Goal: Information Seeking & Learning: Learn about a topic

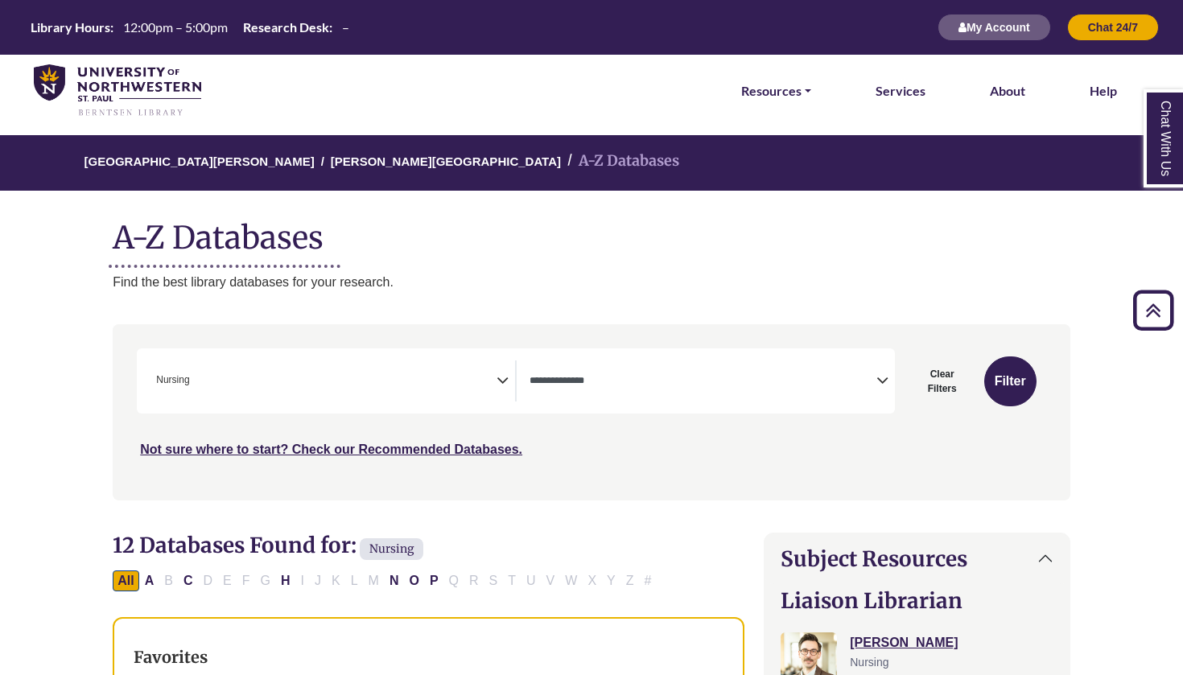
select select "*****"
select select "Database Types Filter"
click at [271, 514] on div "**********" at bounding box center [591, 424] width 977 height 200
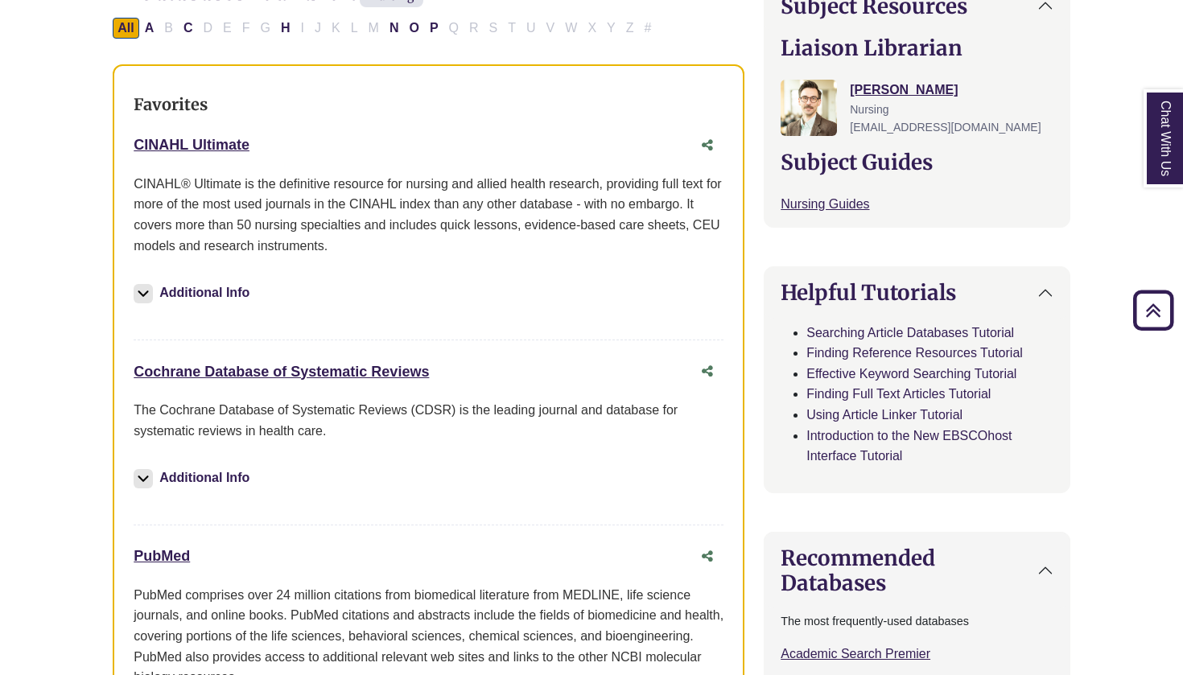
scroll to position [554, 0]
click at [171, 562] on div "PubMed This link opens in a new window" at bounding box center [413, 555] width 558 height 23
click at [159, 557] on link "PubMed This link opens in a new window" at bounding box center [162, 555] width 56 height 16
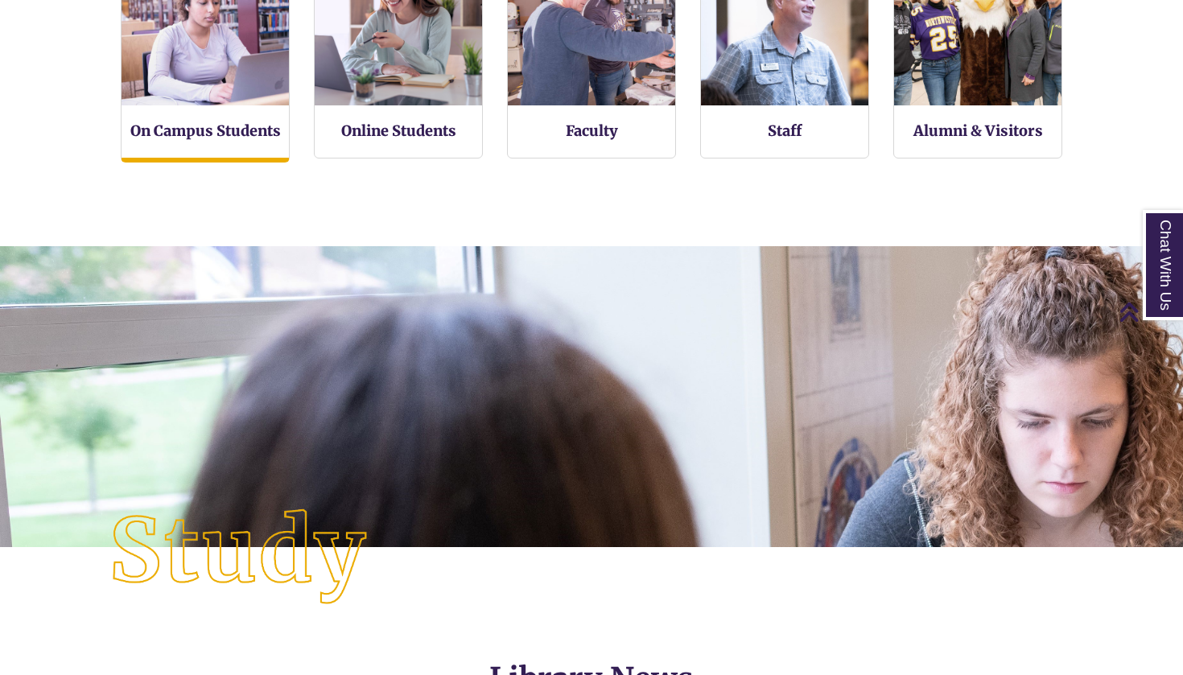
scroll to position [8, 8]
click at [216, 142] on div "On Campus Students" at bounding box center [205, 49] width 169 height 225
click at [198, 103] on img at bounding box center [205, 22] width 184 height 184
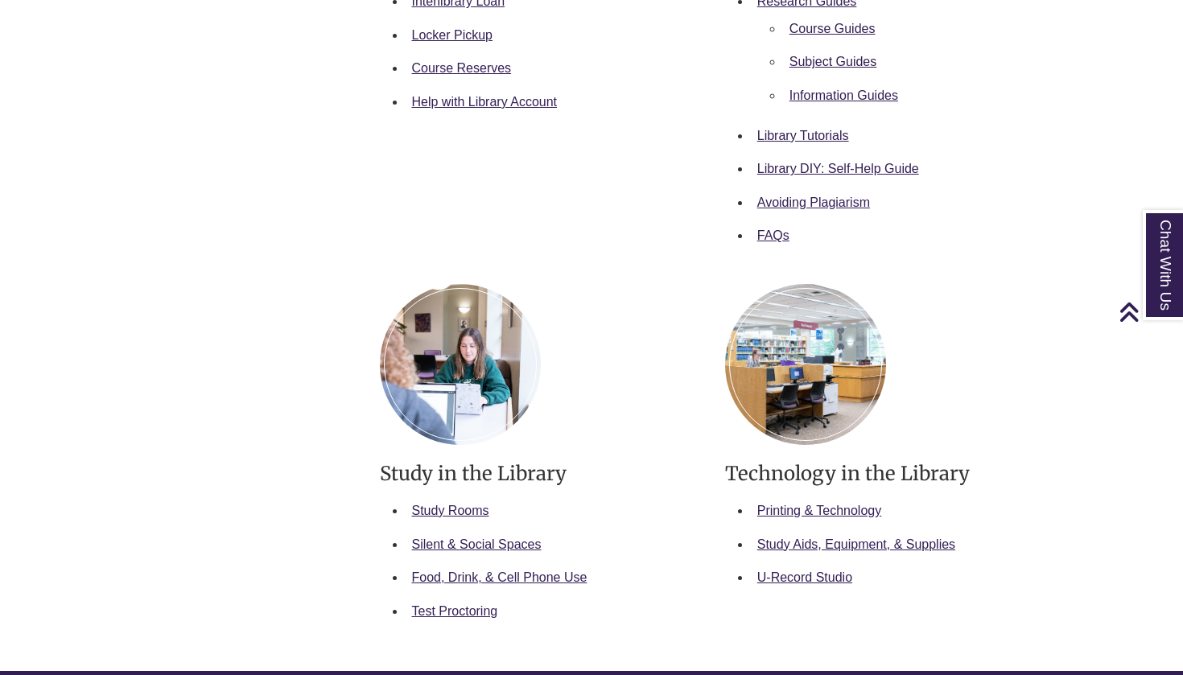
scroll to position [646, 0]
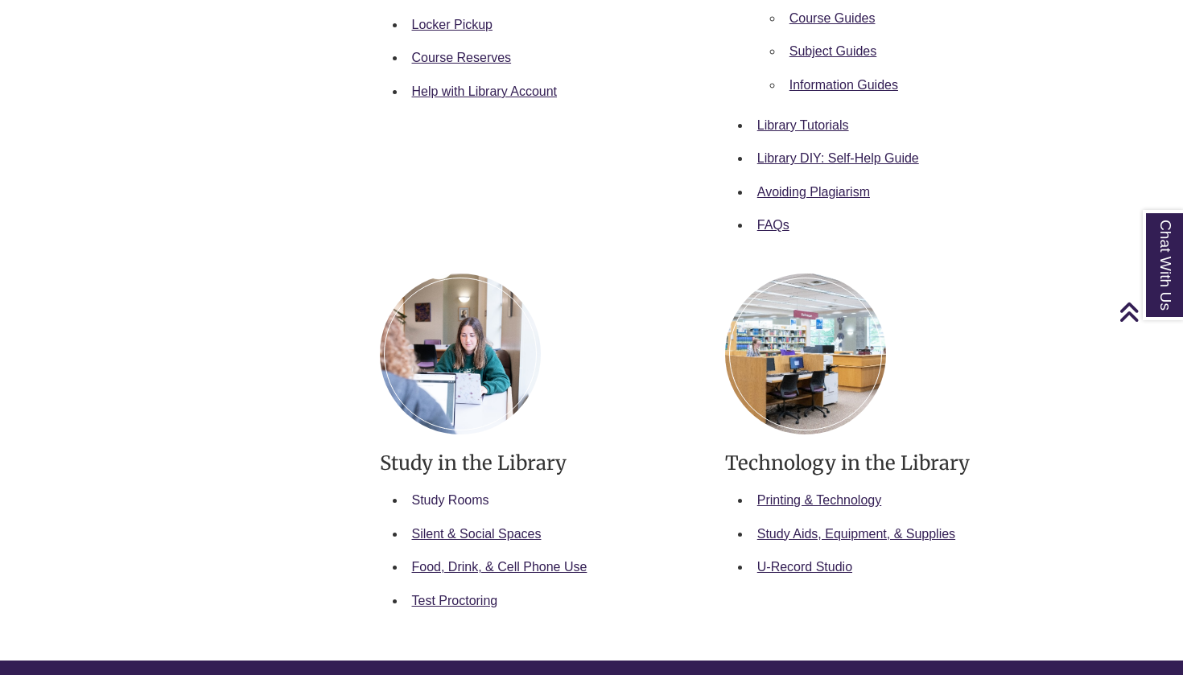
click at [439, 497] on link "Study Rooms" at bounding box center [450, 500] width 77 height 14
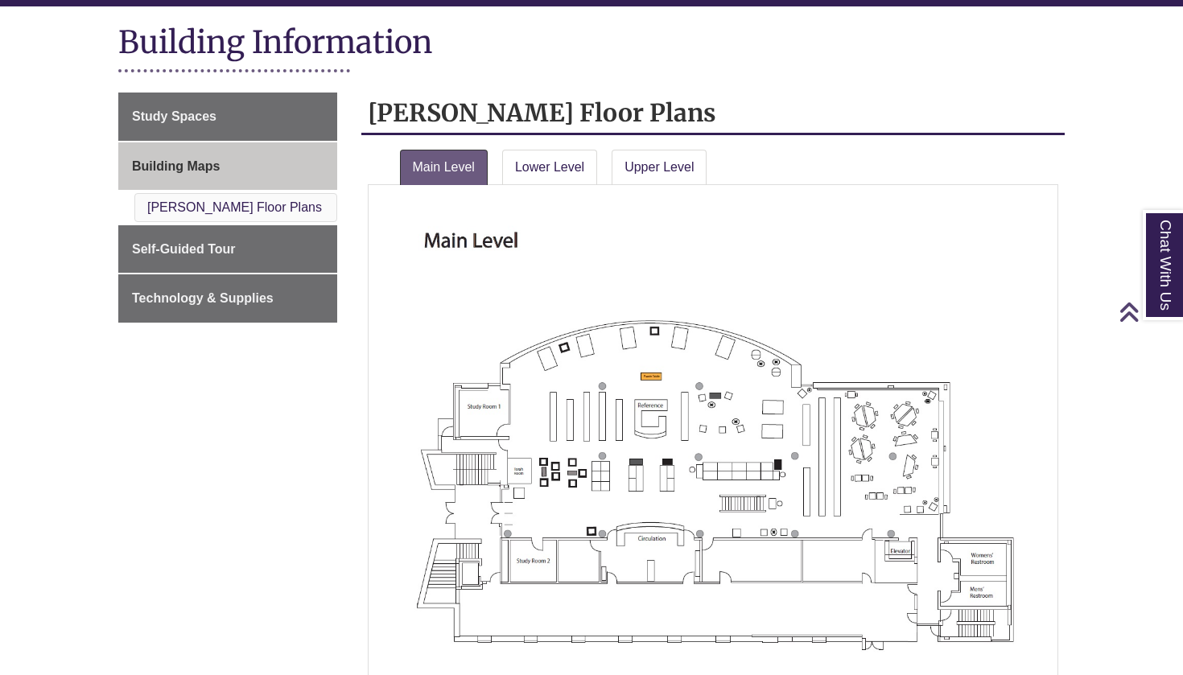
scroll to position [229, 0]
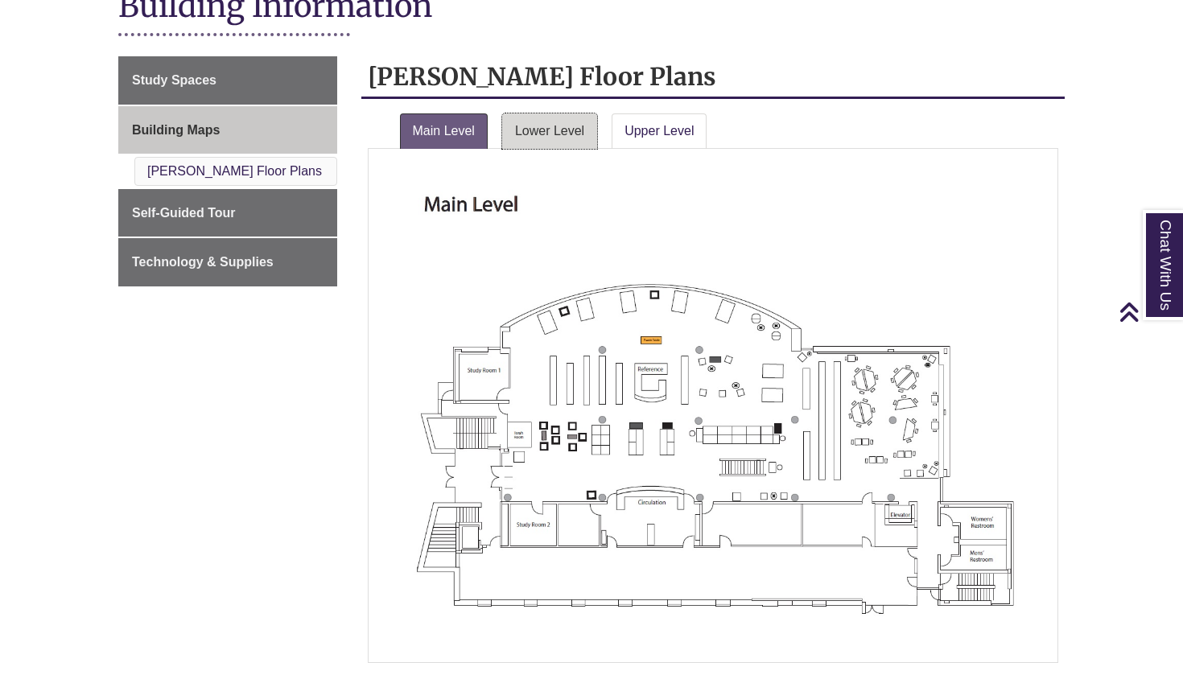
click at [552, 138] on link "Lower Level" at bounding box center [549, 130] width 95 height 35
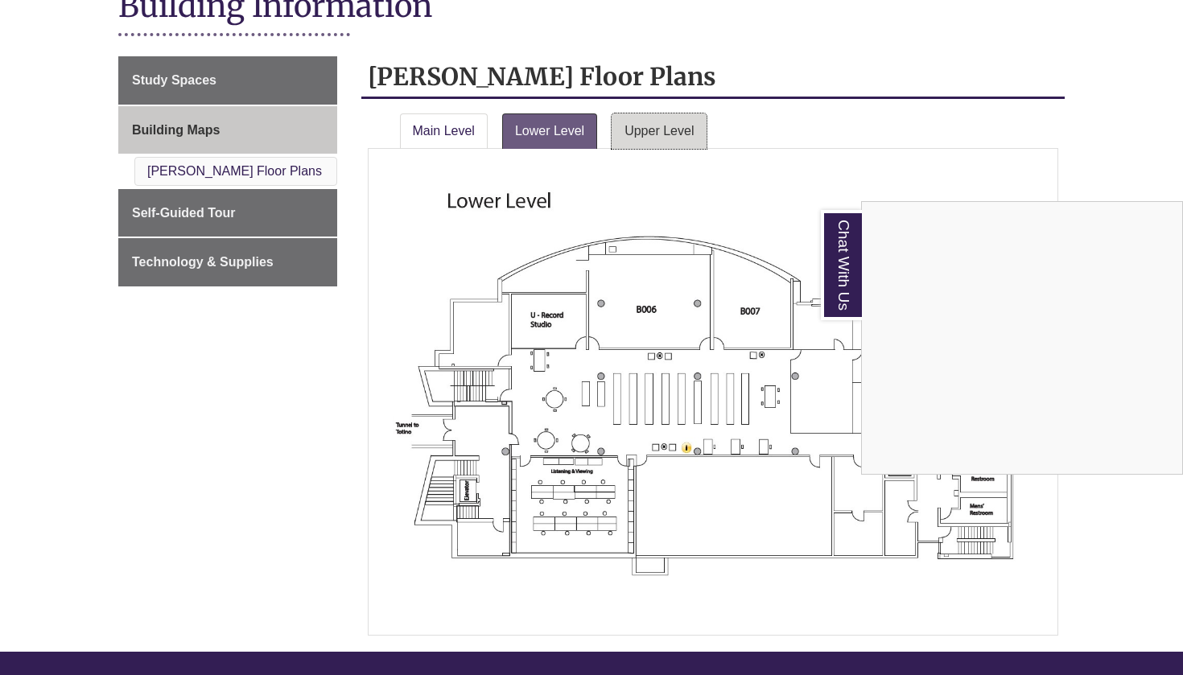
click at [657, 126] on div "Chat With Us" at bounding box center [591, 337] width 1183 height 675
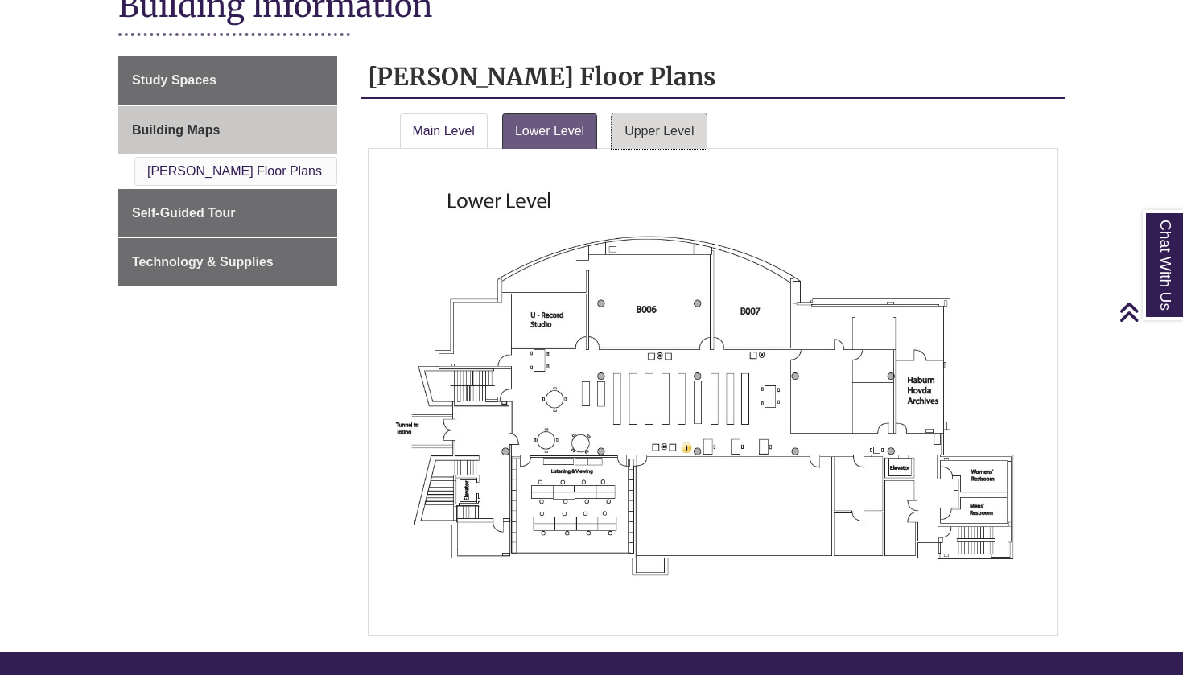
click at [657, 130] on link "Upper Level" at bounding box center [659, 130] width 95 height 35
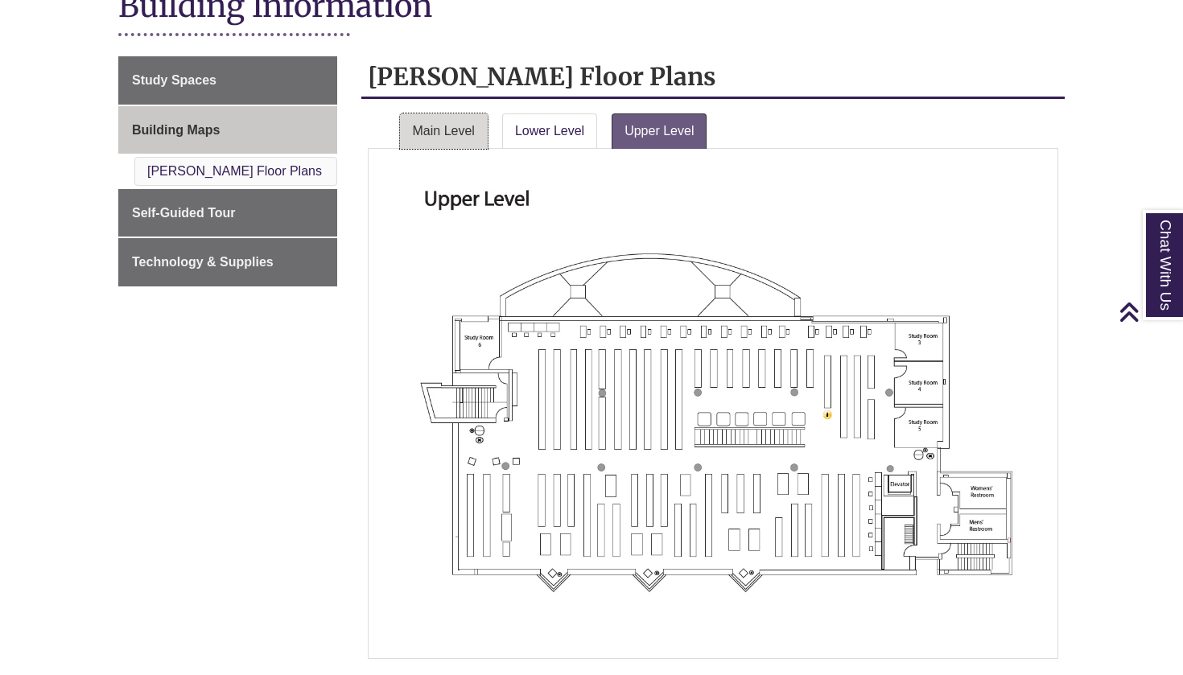
click at [444, 124] on link "Main Level" at bounding box center [444, 130] width 88 height 35
